Goal: Information Seeking & Learning: Learn about a topic

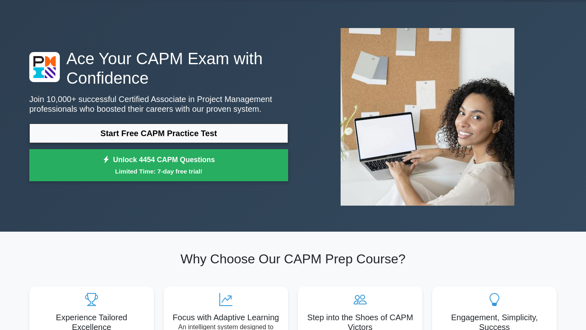
scroll to position [24, 0]
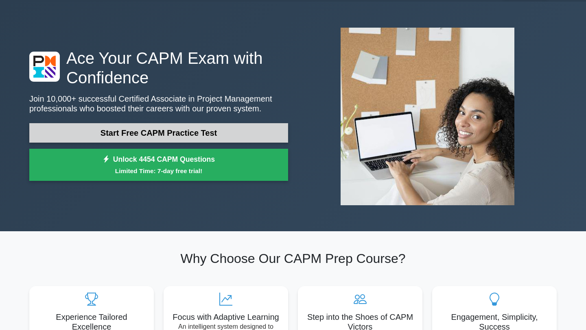
click at [221, 138] on link "Start Free CAPM Practice Test" at bounding box center [158, 133] width 259 height 20
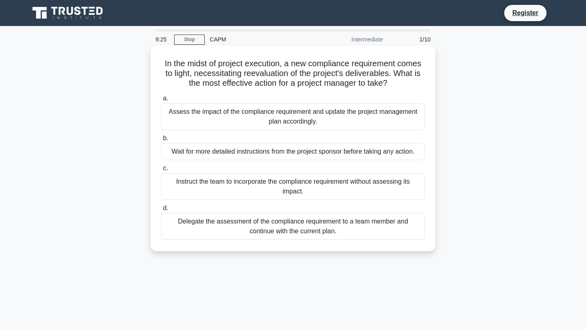
click at [305, 120] on div "Assess the impact of the compliance requirement and update the project manageme…" at bounding box center [293, 116] width 264 height 27
click at [161, 101] on input "a. Assess the impact of the compliance requirement and update the project manag…" at bounding box center [161, 98] width 0 height 5
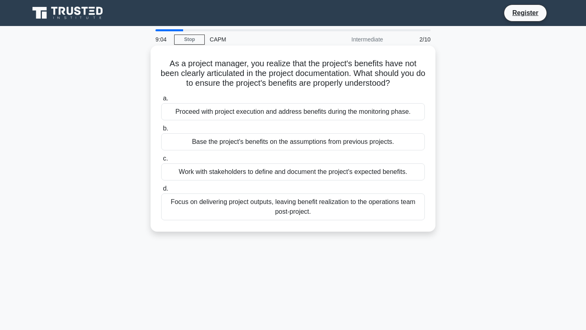
click at [243, 175] on div "Work with stakeholders to define and document the project's expected benefits." at bounding box center [293, 172] width 264 height 17
click at [161, 162] on input "c. Work with stakeholders to define and document the project's expected benefit…" at bounding box center [161, 158] width 0 height 5
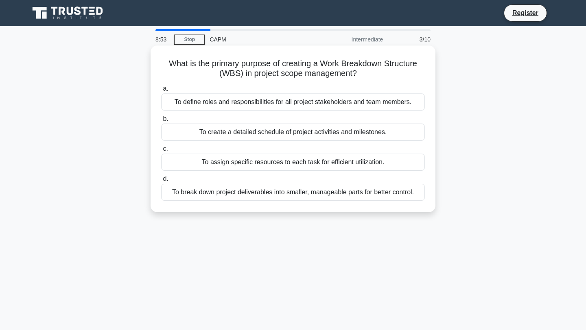
click at [260, 195] on div "To break down project deliverables into smaller, manageable parts for better co…" at bounding box center [293, 192] width 264 height 17
click at [161, 182] on input "d. To break down project deliverables into smaller, manageable parts for better…" at bounding box center [161, 179] width 0 height 5
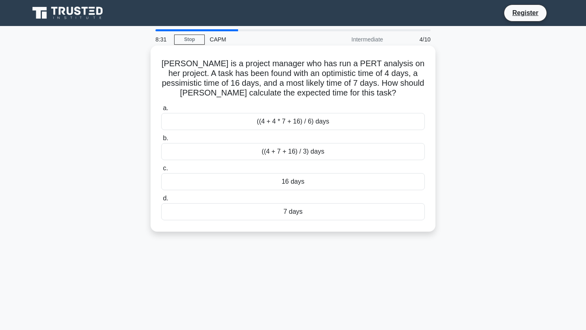
click at [308, 154] on div "((4 + 7 + 16) / 3) days" at bounding box center [293, 151] width 264 height 17
click at [161, 141] on input "b. ((4 + 7 + 16) / 3) days" at bounding box center [161, 138] width 0 height 5
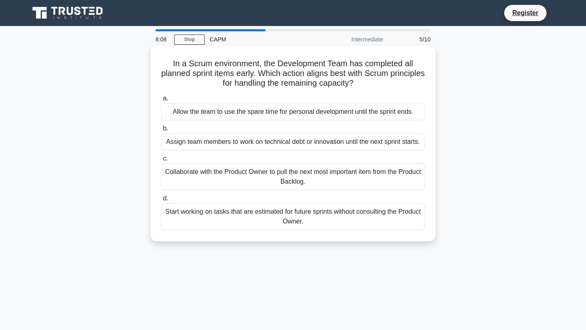
click at [247, 190] on div "Collaborate with the Product Owner to pull the next most important item from th…" at bounding box center [293, 177] width 264 height 27
click at [161, 162] on input "c. Collaborate with the Product Owner to pull the next most important item from…" at bounding box center [161, 158] width 0 height 5
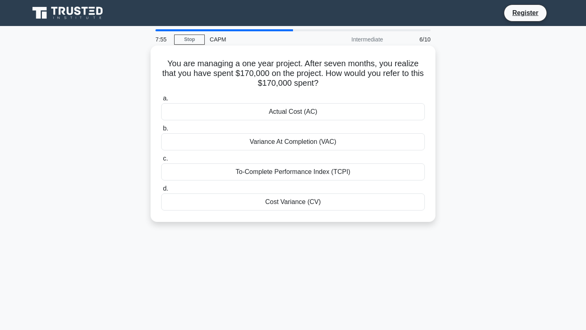
click at [302, 110] on div "Actual Cost (AC)" at bounding box center [293, 111] width 264 height 17
click at [161, 101] on input "a. Actual Cost (AC)" at bounding box center [161, 98] width 0 height 5
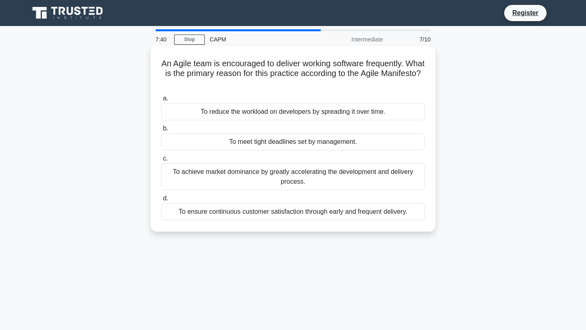
click at [266, 215] on div "To ensure continuous customer satisfaction through early and frequent delivery." at bounding box center [293, 211] width 264 height 17
click at [161, 201] on input "d. To ensure continuous customer satisfaction through early and frequent delive…" at bounding box center [161, 198] width 0 height 5
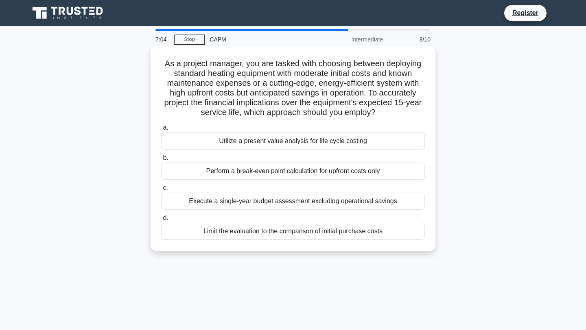
click at [275, 144] on div "Utilize a present value analysis for life cycle costing" at bounding box center [293, 141] width 264 height 17
click at [161, 131] on input "a. Utilize a present value analysis for life cycle costing" at bounding box center [161, 127] width 0 height 5
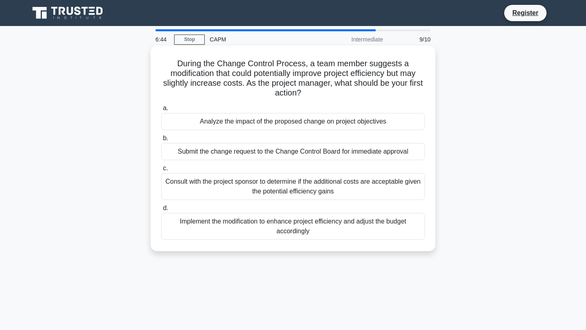
click at [251, 125] on div "Analyze the impact of the proposed change on project objectives" at bounding box center [293, 121] width 264 height 17
click at [161, 111] on input "a. Analyze the impact of the proposed change on project objectives" at bounding box center [161, 108] width 0 height 5
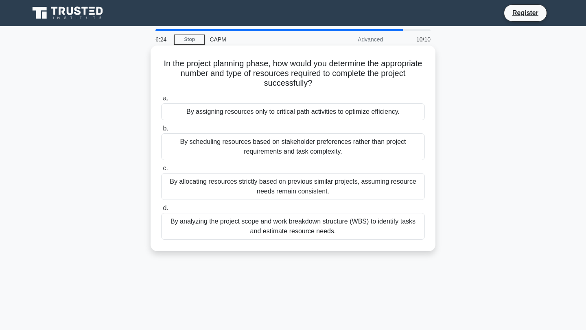
click at [245, 231] on div "By analyzing the project scope and work breakdown structure (WBS) to identify t…" at bounding box center [293, 226] width 264 height 27
click at [161, 211] on input "d. By analyzing the project scope and work breakdown structure (WBS) to identif…" at bounding box center [161, 208] width 0 height 5
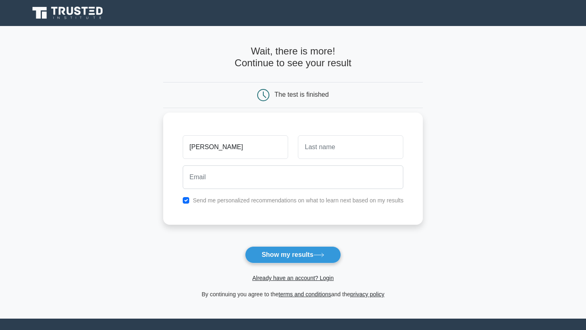
type input "Andreu"
type input "March"
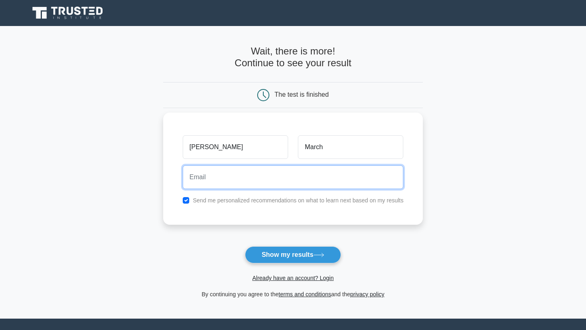
click at [230, 182] on input "email" at bounding box center [293, 178] width 221 height 24
type input "andreu_march@hotmail.com"
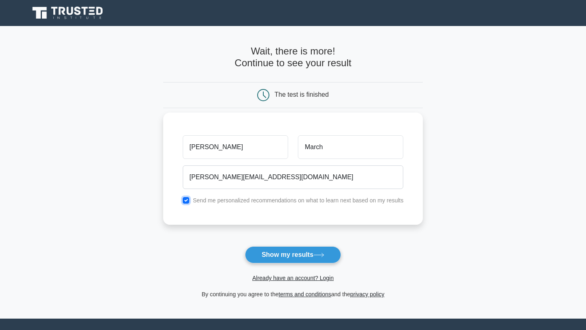
click at [184, 202] on input "checkbox" at bounding box center [186, 200] width 7 height 7
checkbox input "false"
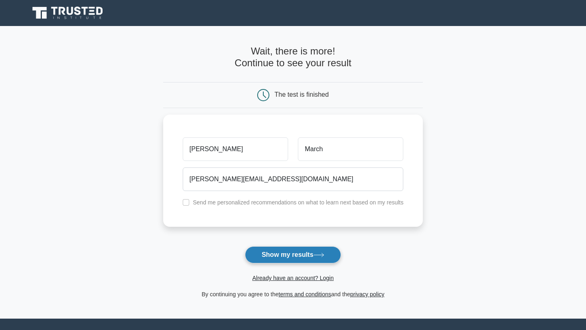
click at [307, 260] on button "Show my results" at bounding box center [293, 255] width 96 height 17
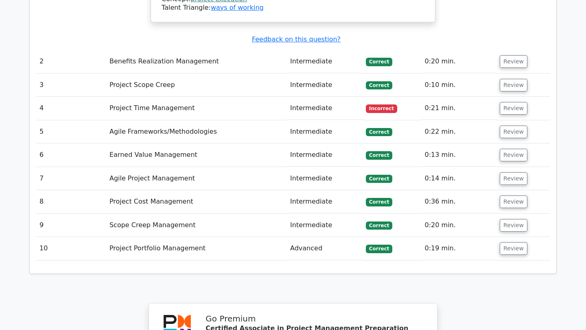
scroll to position [1123, 0]
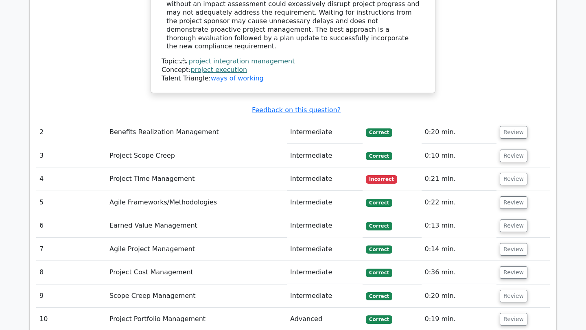
click at [164, 168] on td "Project Time Management" at bounding box center [196, 179] width 181 height 23
click at [505, 173] on button "Review" at bounding box center [514, 179] width 28 height 13
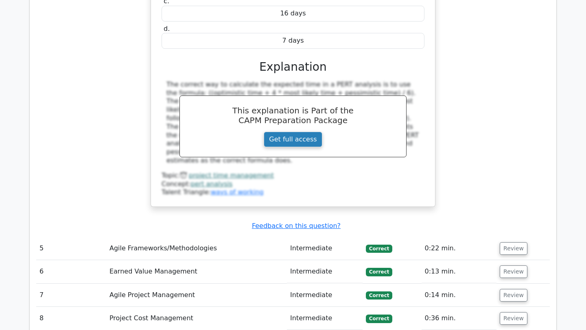
scroll to position [1431, 0]
